Goal: Communication & Community: Ask a question

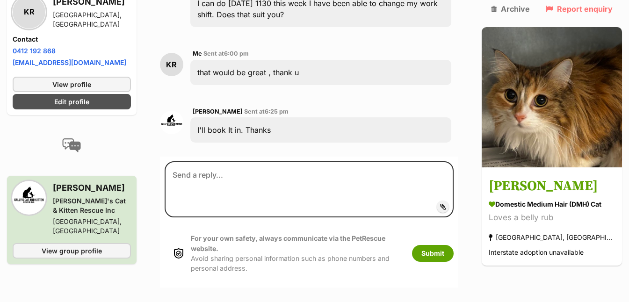
scroll to position [992, 0]
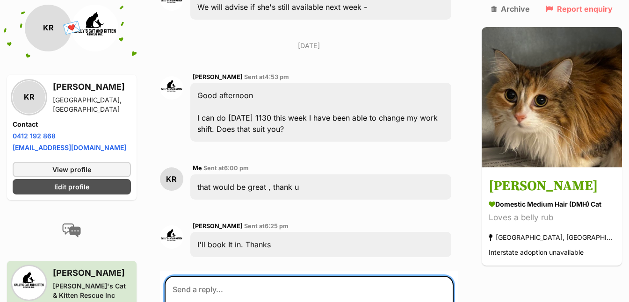
click at [228, 276] on textarea at bounding box center [309, 304] width 289 height 56
type textarea "just in case, hows [DATE] late afternoon say 4 ish?"
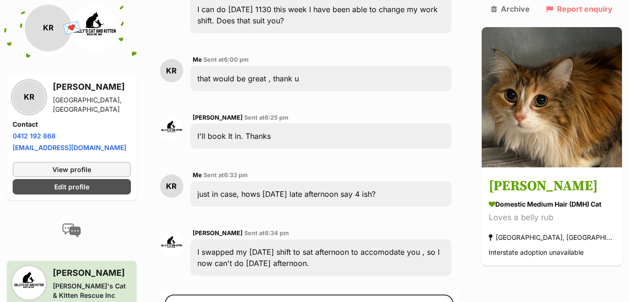
scroll to position [1119, 0]
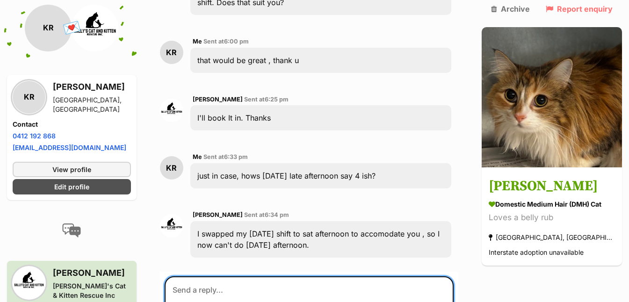
click at [245, 276] on textarea at bounding box center [309, 304] width 289 height 56
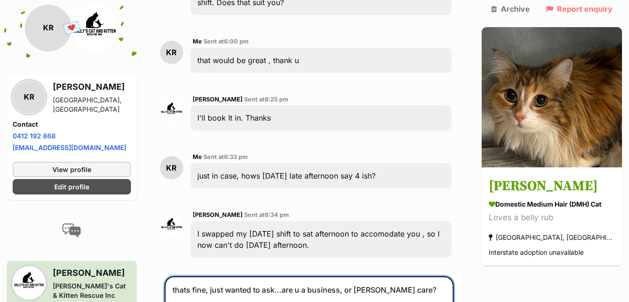
type textarea "thats fine, just wanted to ask...are u a business, or [PERSON_NAME] care?"
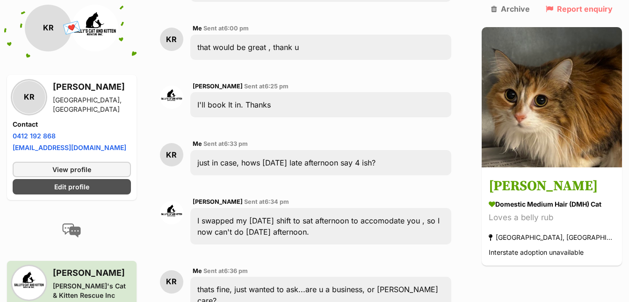
scroll to position [1246, 0]
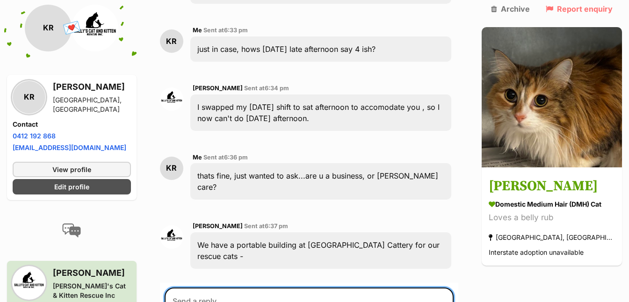
type textarea "oh, i see...see you and Minnie on Sunday :)"
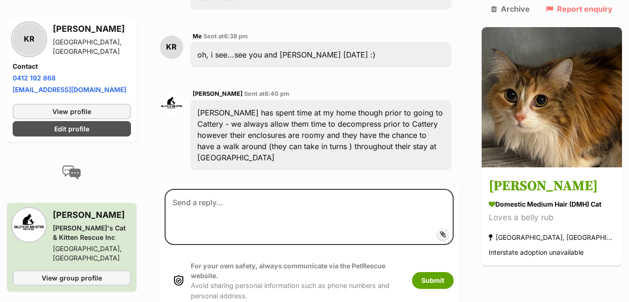
scroll to position [1374, 0]
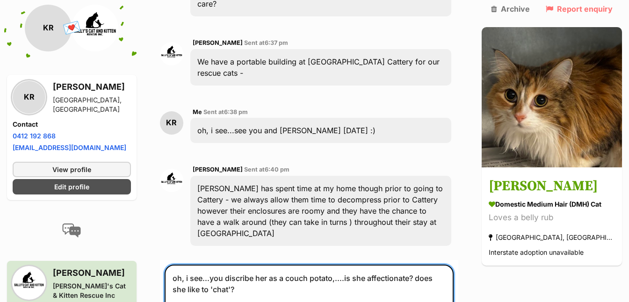
scroll to position [1544, 0]
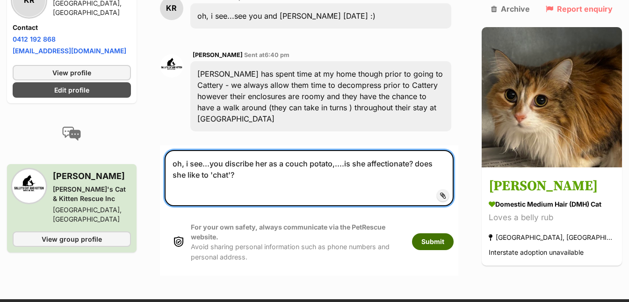
type textarea "oh, i see...you discribe her as a couch potato,....is she affectionate? does sh…"
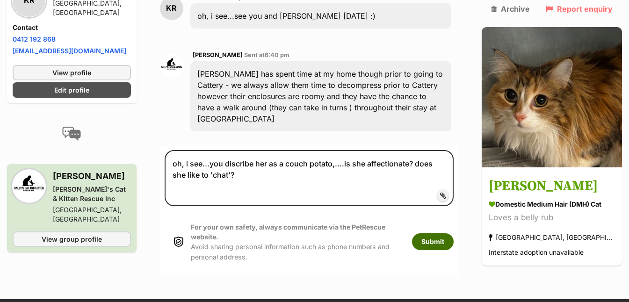
click at [445, 233] on button "Submit" at bounding box center [433, 241] width 42 height 17
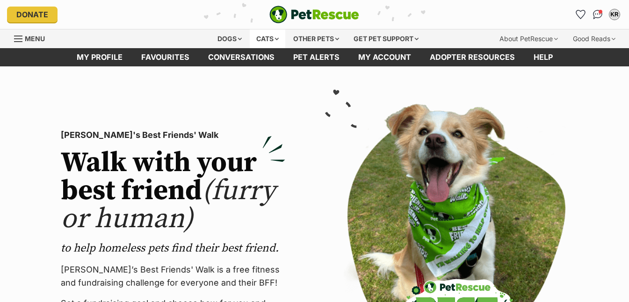
click at [276, 38] on div "Cats" at bounding box center [268, 38] width 36 height 19
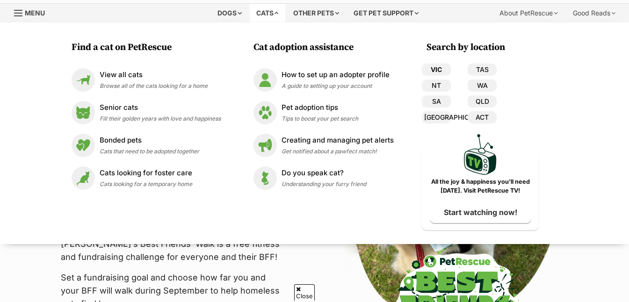
click at [442, 70] on link "VIC" at bounding box center [436, 70] width 29 height 12
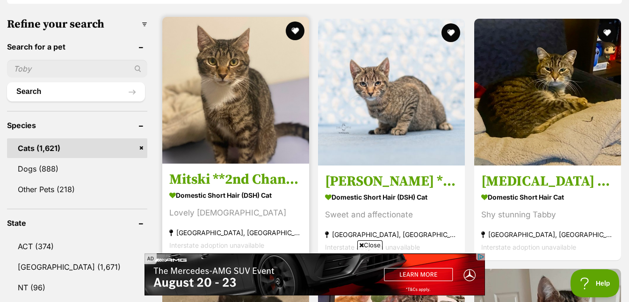
scroll to position [275, 0]
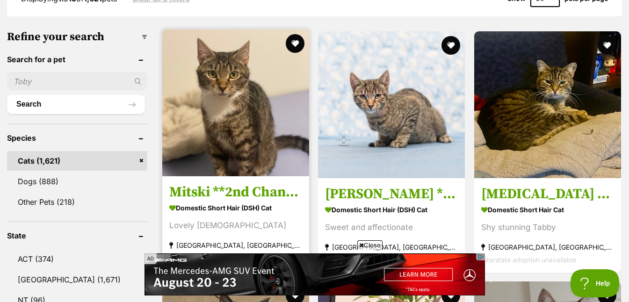
click at [245, 125] on img at bounding box center [235, 102] width 147 height 147
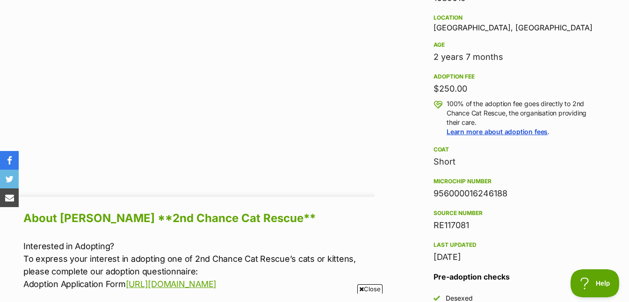
scroll to position [206, 0]
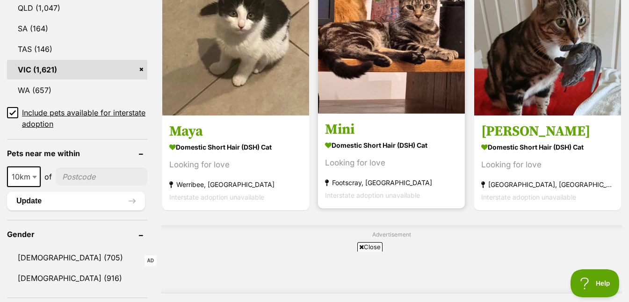
scroll to position [601, 0]
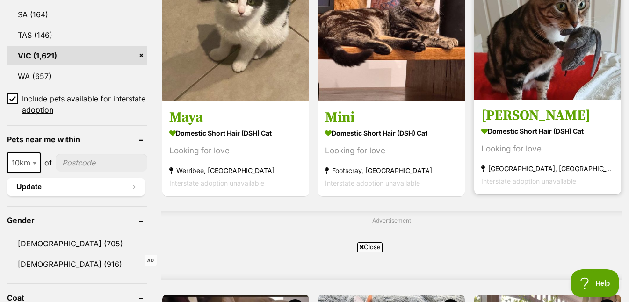
click at [511, 75] on img at bounding box center [547, 26] width 147 height 147
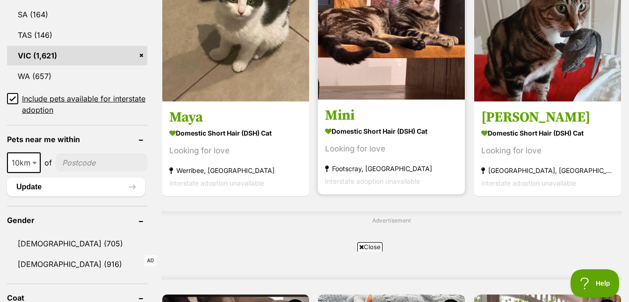
scroll to position [872, 0]
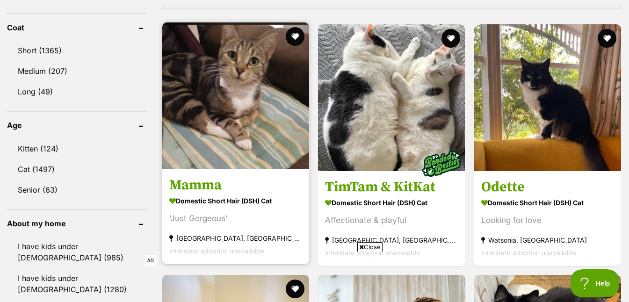
click at [230, 111] on img at bounding box center [235, 95] width 147 height 147
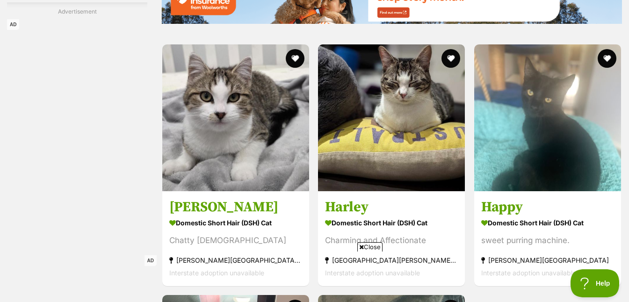
scroll to position [1702, 0]
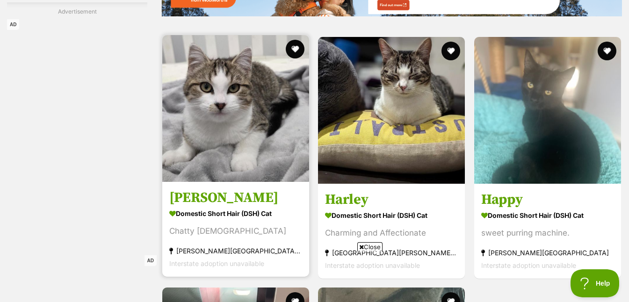
click at [254, 136] on img at bounding box center [235, 108] width 147 height 147
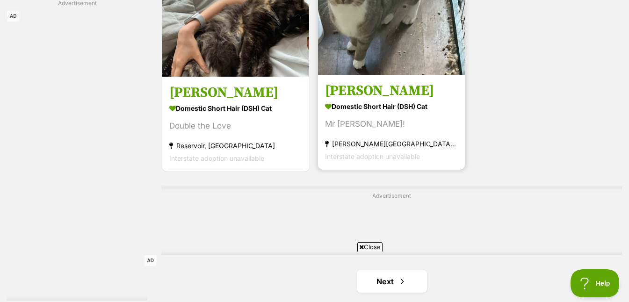
scroll to position [2166, 0]
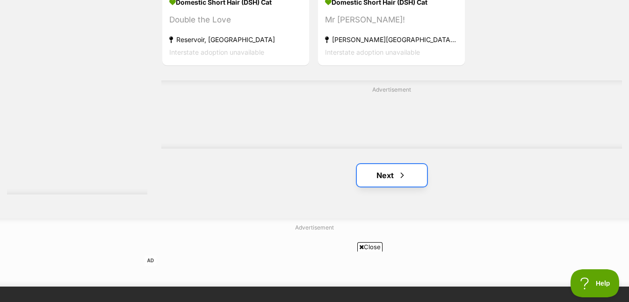
click at [392, 174] on link "Next" at bounding box center [392, 175] width 70 height 22
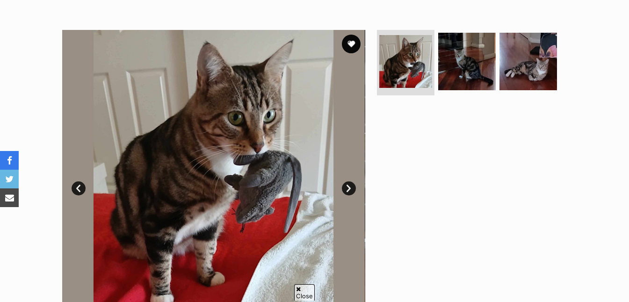
click at [348, 190] on link "Next" at bounding box center [349, 188] width 14 height 14
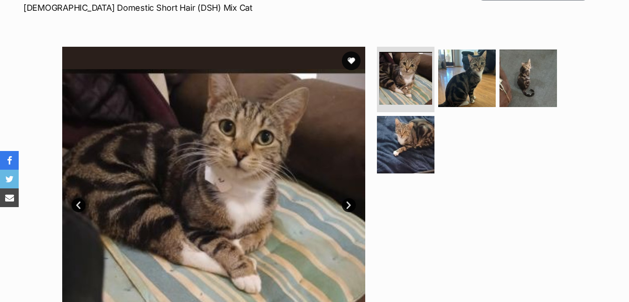
click at [350, 203] on link "Next" at bounding box center [349, 205] width 14 height 14
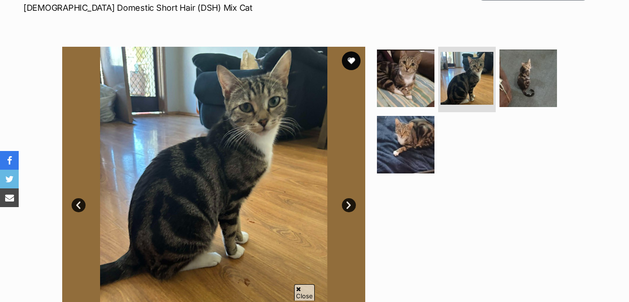
click at [351, 203] on link "Next" at bounding box center [349, 205] width 14 height 14
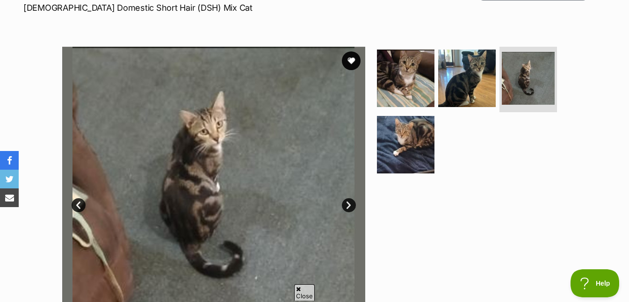
click at [351, 203] on link "Next" at bounding box center [349, 205] width 14 height 14
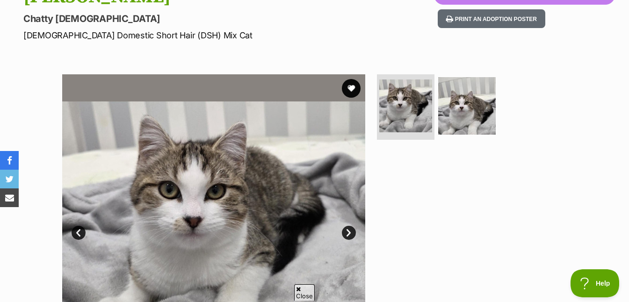
click at [347, 232] on link "Next" at bounding box center [349, 233] width 14 height 14
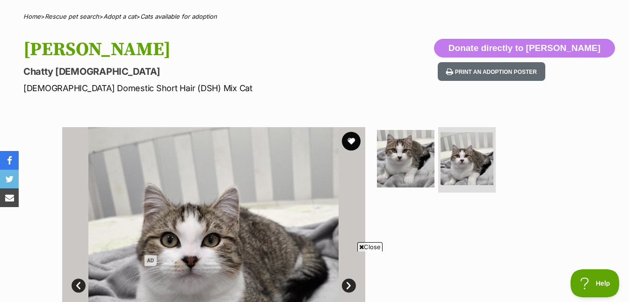
scroll to position [69, 0]
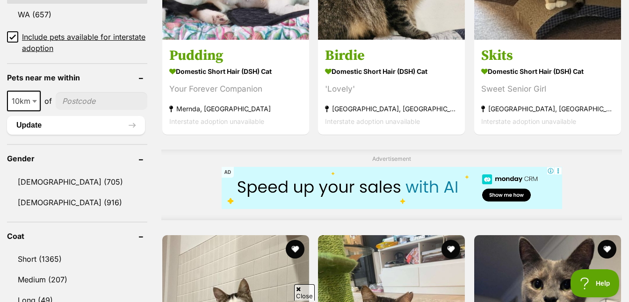
scroll to position [647, 0]
